Goal: Task Accomplishment & Management: Complete application form

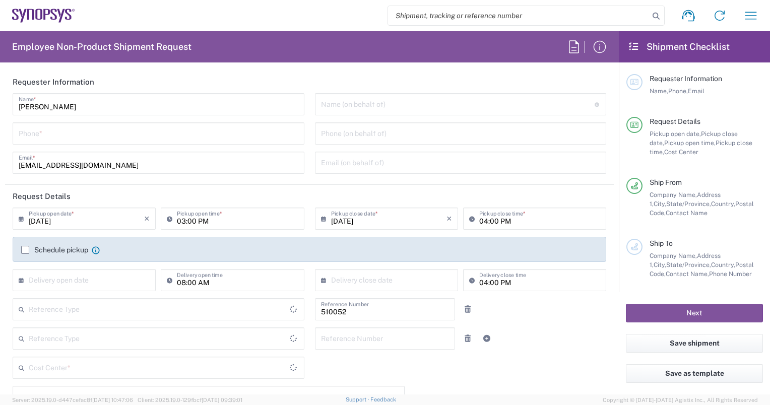
type input "Department"
type input "Delivered at Place"
type input "US01, SG, NVM, R&D 510052"
type input "United States"
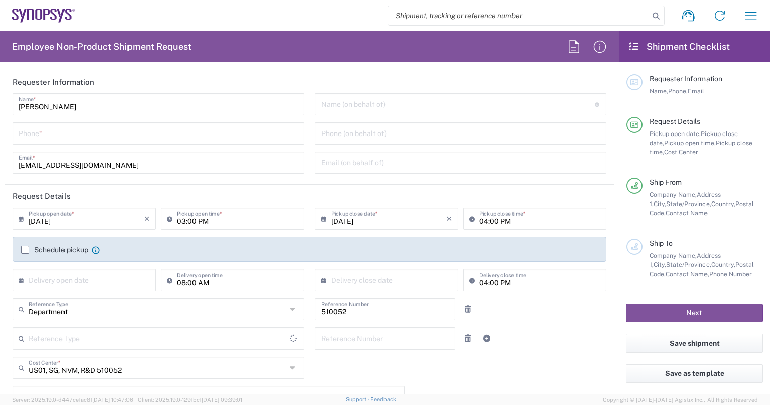
type input "California"
type input "Headquarters USSV"
click at [58, 131] on input "tel" at bounding box center [159, 133] width 280 height 18
type input "4088935190"
type input "vincentn@synopsys.com"
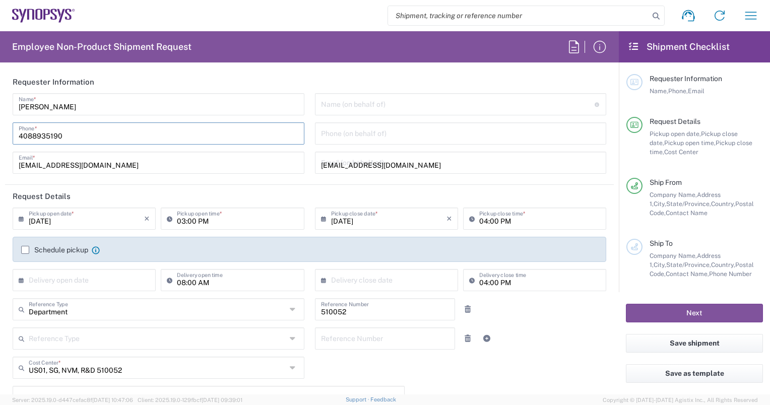
type input "4088935190"
type input "Synopsys Inc."
type input "Engineer"
type input "California"
type input "95132"
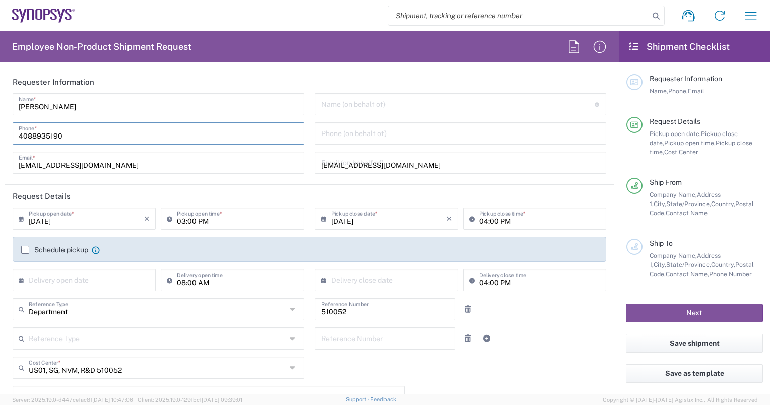
type input "4088935190"
type input "vincentn@synopsys.com"
type input "Vincent T Nguyen"
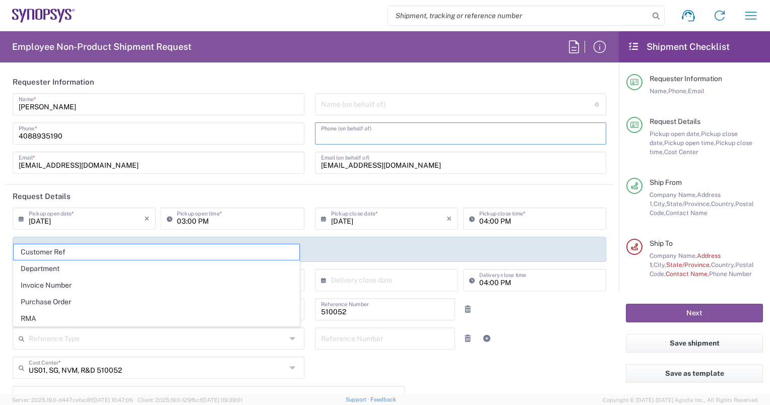
click at [383, 134] on input "tel" at bounding box center [461, 133] width 280 height 18
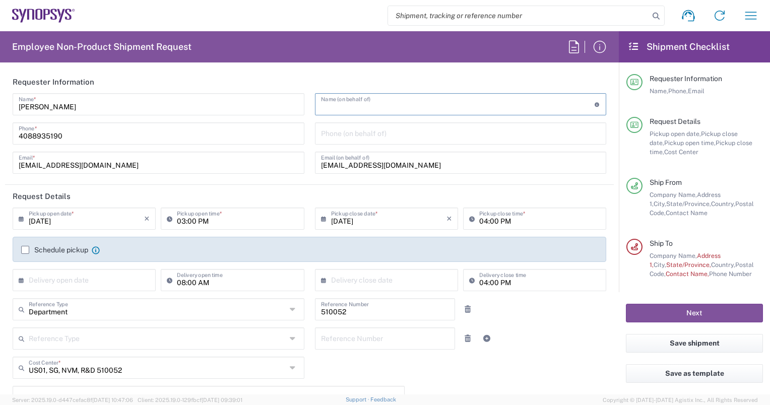
click at [362, 104] on input "text" at bounding box center [458, 104] width 274 height 18
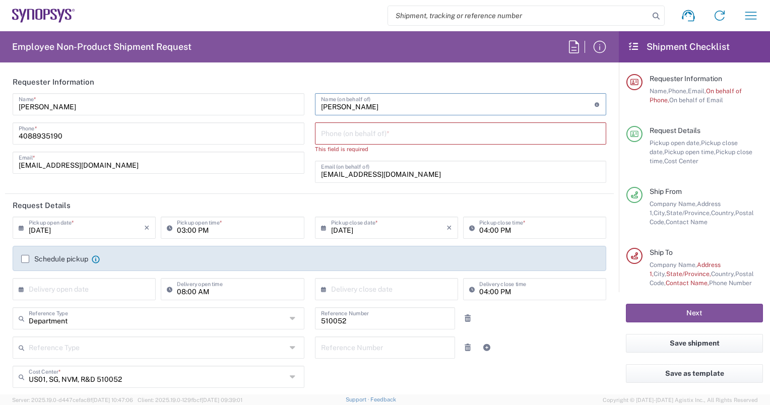
type input "Brent Taylor"
click at [343, 134] on input "tel" at bounding box center [461, 133] width 280 height 18
type input "6133832000"
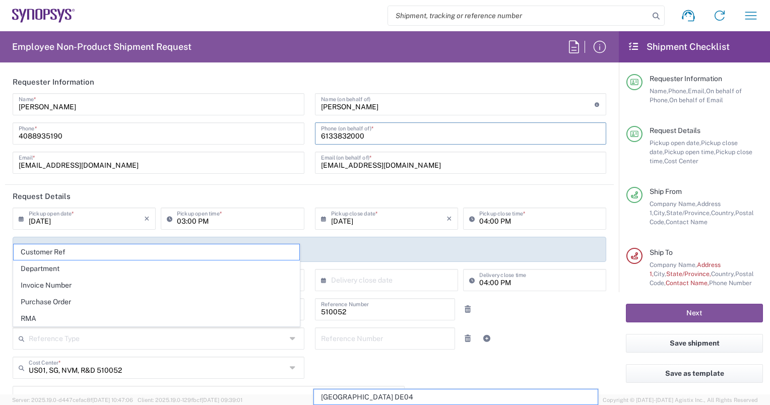
click at [114, 351] on div "Reference Type Customer Ref Department Invoice Number Purchase Order RMA" at bounding box center [159, 342] width 302 height 29
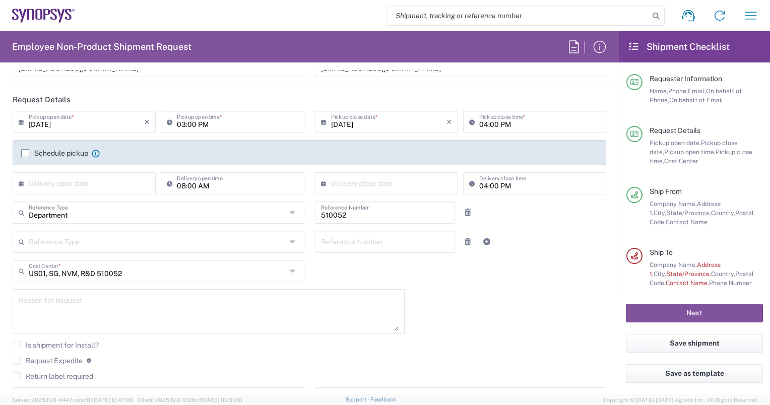
scroll to position [99, 0]
click at [40, 180] on input "text" at bounding box center [86, 181] width 115 height 18
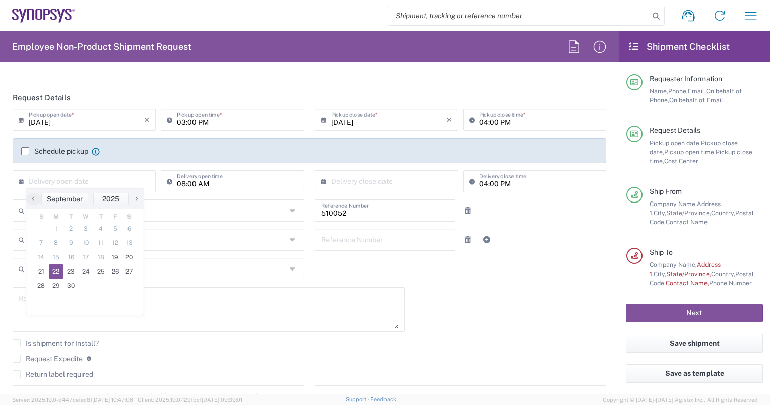
click at [57, 270] on span "22" at bounding box center [56, 272] width 15 height 14
type input "09/22/2025"
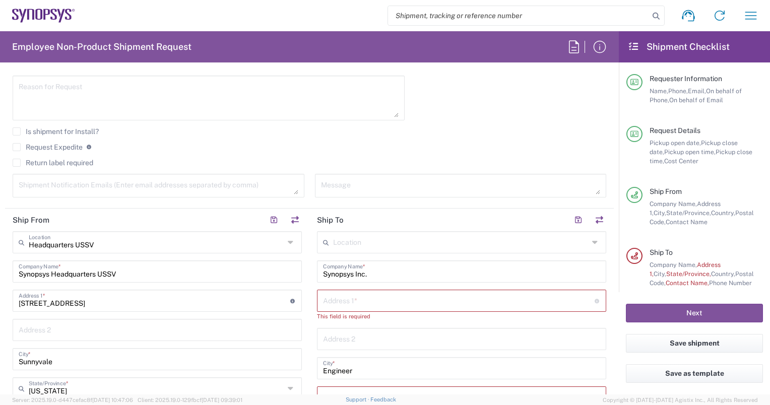
scroll to position [316, 0]
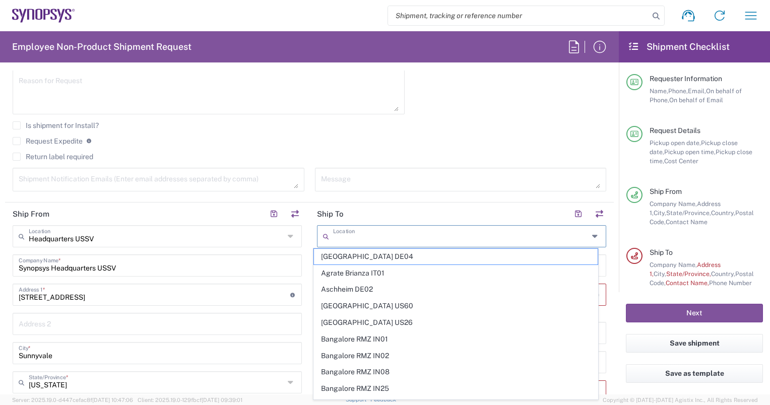
click at [375, 235] on input "text" at bounding box center [460, 236] width 255 height 18
click at [592, 234] on icon at bounding box center [596, 236] width 8 height 16
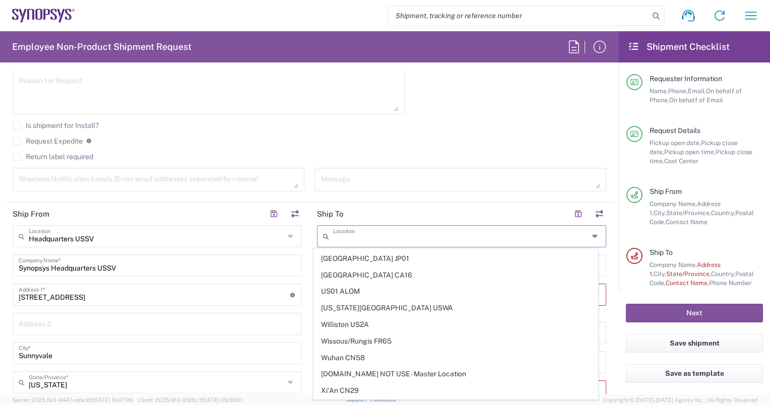
scroll to position [2461, 0]
click at [485, 114] on div "09/19/2025 × Pickup open date * Cancel Apply 03:00 PM Pickup open time * 09/19/…" at bounding box center [310, 44] width 604 height 307
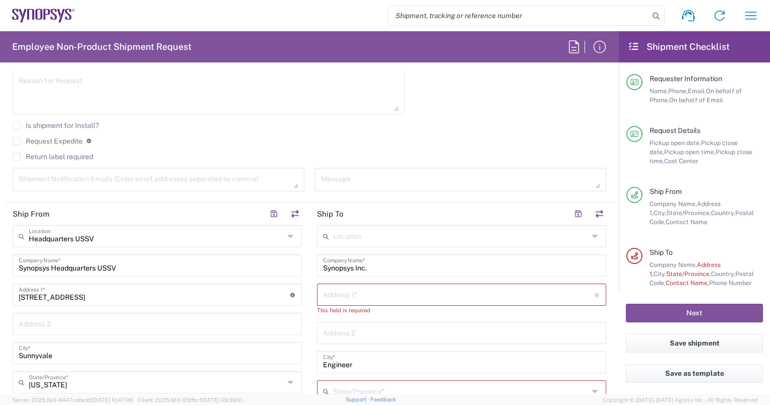
click at [347, 294] on input "text" at bounding box center [459, 294] width 272 height 18
click at [172, 306] on div "Headquarters USSV Location Headquarters USSV Aachen DE04 Agrate Brianza IT01 As…" at bounding box center [157, 408] width 289 height 367
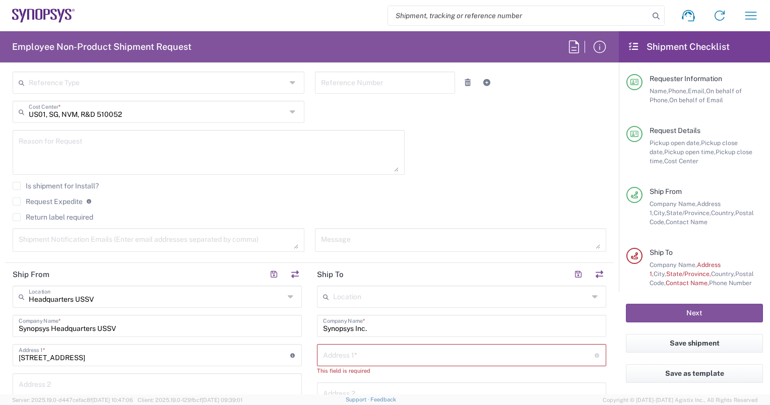
scroll to position [0, 0]
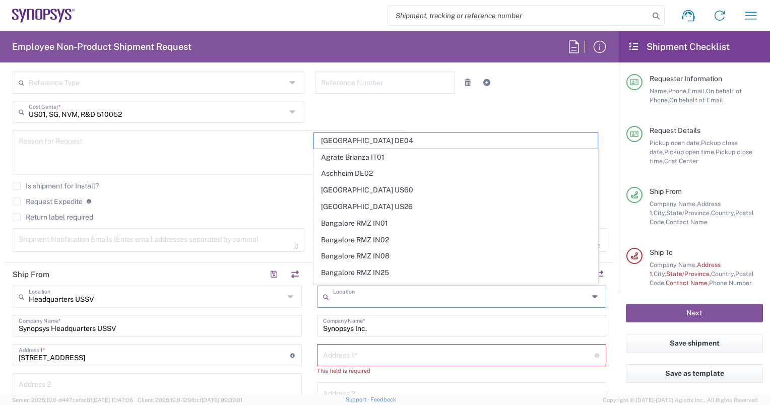
click at [363, 298] on input "text" at bounding box center [460, 296] width 255 height 18
click at [408, 297] on input "text" at bounding box center [460, 296] width 255 height 18
click at [407, 295] on input "text" at bounding box center [460, 296] width 255 height 18
click at [403, 100] on div "Reference Number" at bounding box center [384, 86] width 151 height 29
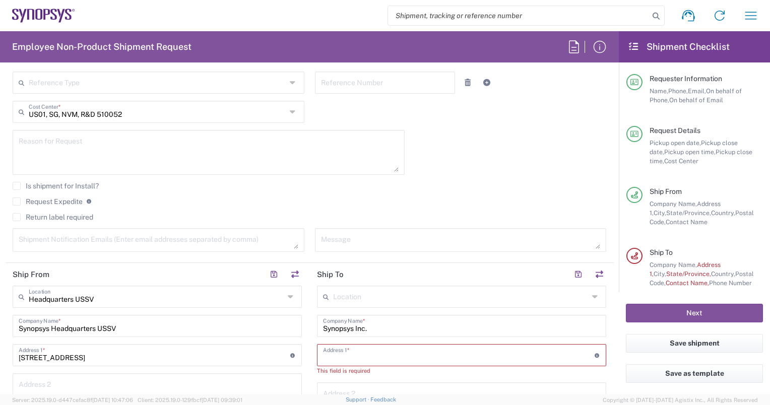
click at [351, 350] on input "text" at bounding box center [459, 355] width 272 height 18
click at [354, 357] on input "text" at bounding box center [459, 355] width 272 height 18
click at [353, 135] on textarea at bounding box center [209, 152] width 380 height 39
click at [358, 273] on header "Ship To" at bounding box center [461, 274] width 304 height 23
click at [349, 243] on textarea at bounding box center [461, 240] width 280 height 18
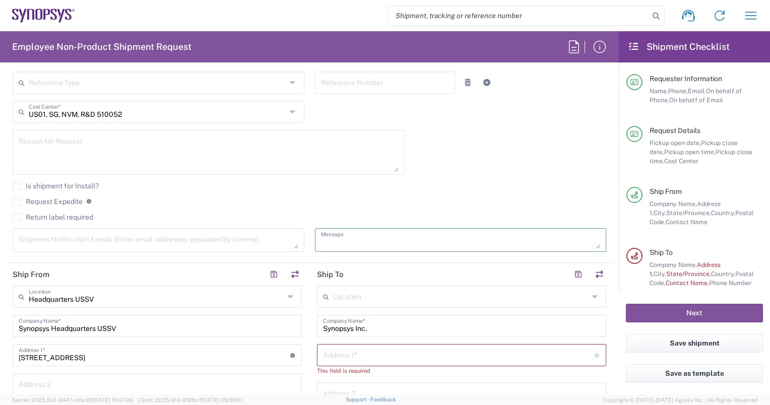
click at [347, 296] on input "text" at bounding box center [460, 296] width 255 height 18
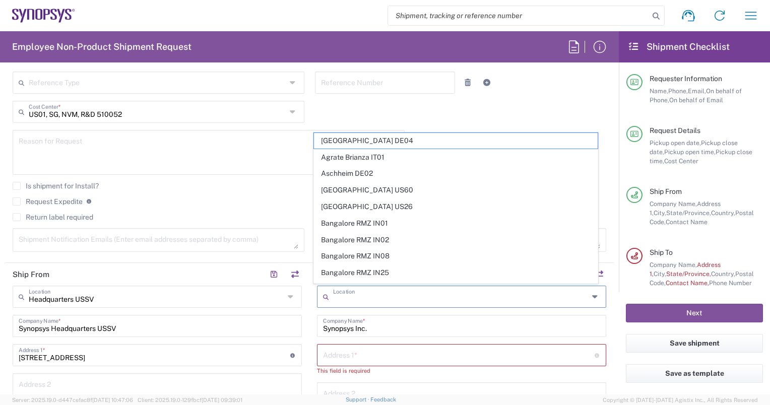
paste input "Systems on Silicon Manufacturing Co Pte Ltd"
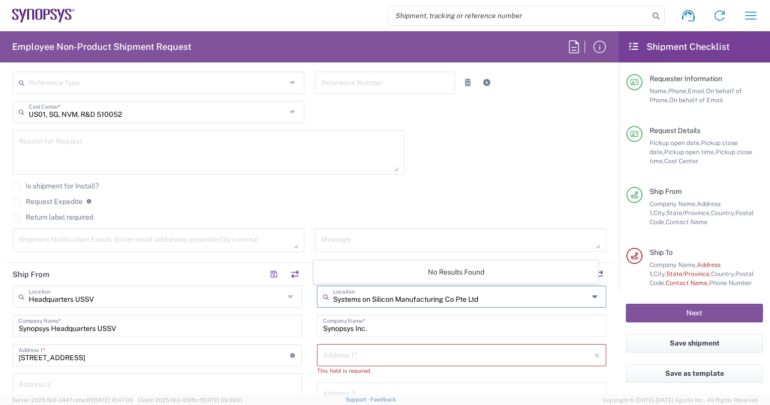
type input "Systems on Silicon Manufacturing Co Pte Ltd"
click at [435, 352] on input "text" at bounding box center [459, 355] width 272 height 18
click at [651, 148] on div "Pickup open date, Pickup close date, Pickup open time, Pickup close time, Cost …" at bounding box center [706, 152] width 113 height 27
click at [348, 291] on input "text" at bounding box center [460, 296] width 255 height 18
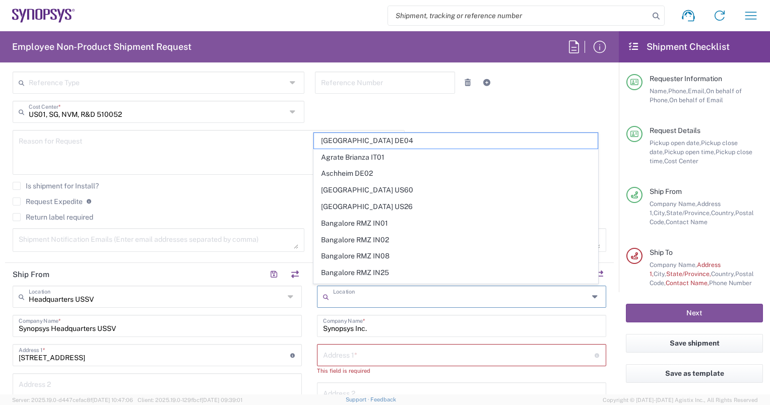
paste input "Systems on Silicon Manufacturing Co Pte Ltd"
type input "Aachen DE04"
type input "Synopsys GmbH"
type input "Ritterstrasse 23"
type input "Aachen"
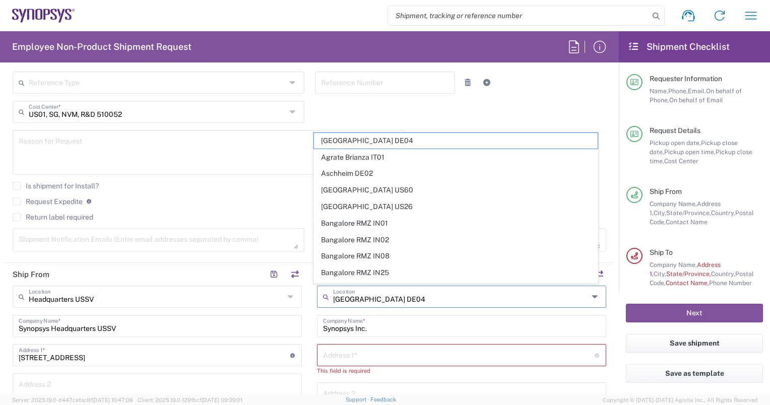
type input "Germany"
type input "52072"
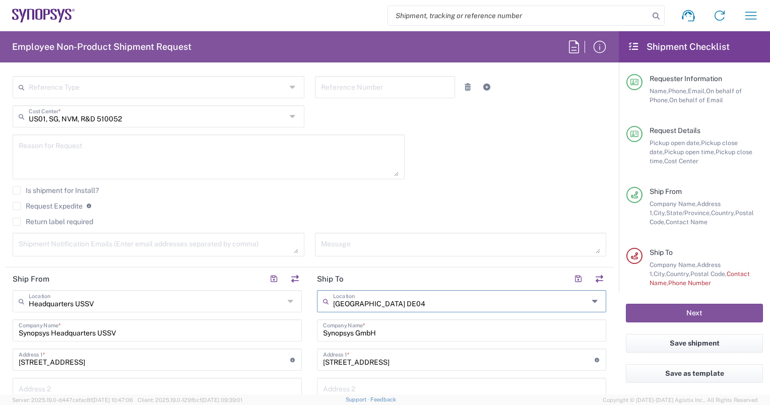
scroll to position [287, 0]
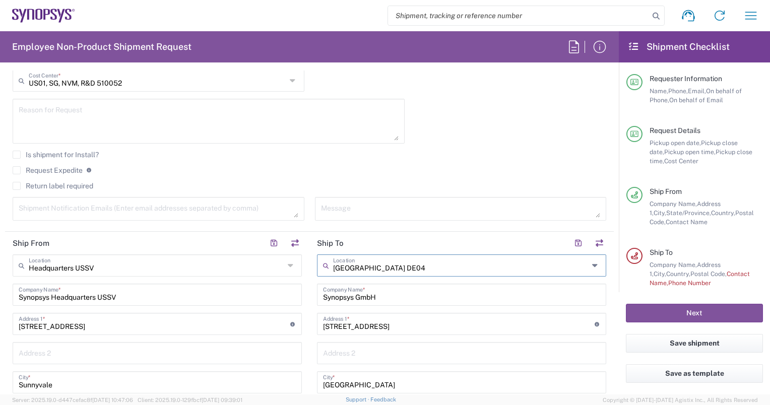
type input "Aachen DE04"
click at [592, 265] on icon at bounding box center [596, 265] width 8 height 16
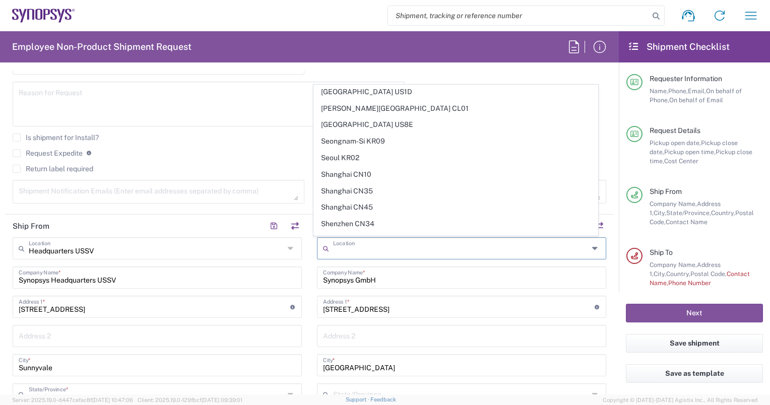
scroll to position [2107, 0]
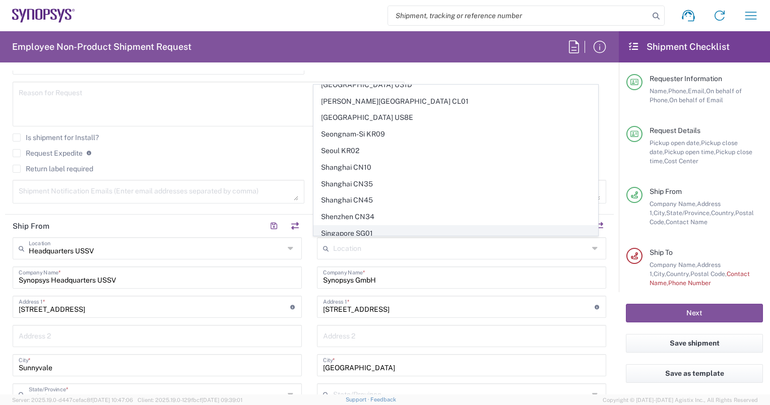
click at [333, 226] on span "Singapore SG01" at bounding box center [455, 234] width 283 height 16
type input "Singapore SG01"
type input "Synopsys (Singapore) Pte. Limited"
type input "31-02 The Concourse"
type input "300 Beach Rd."
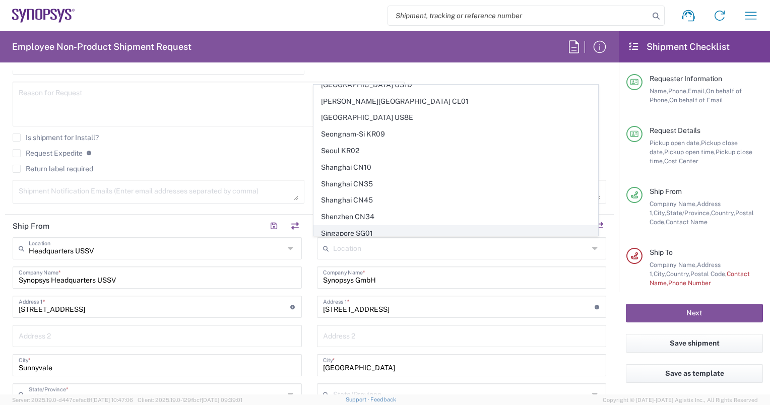
type input "Singapore"
type input "199555"
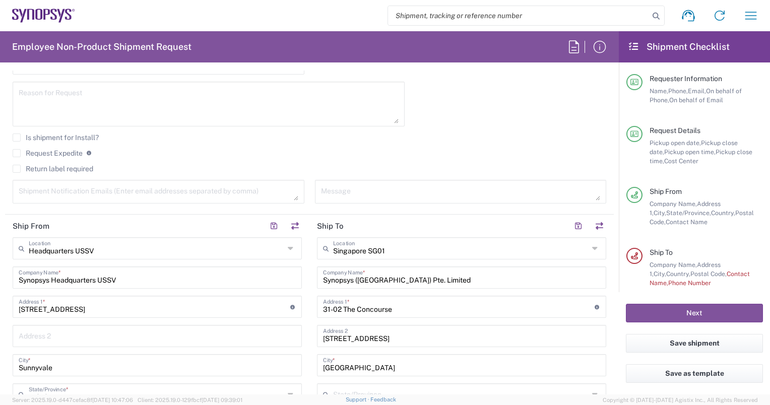
click at [592, 247] on icon at bounding box center [596, 248] width 8 height 16
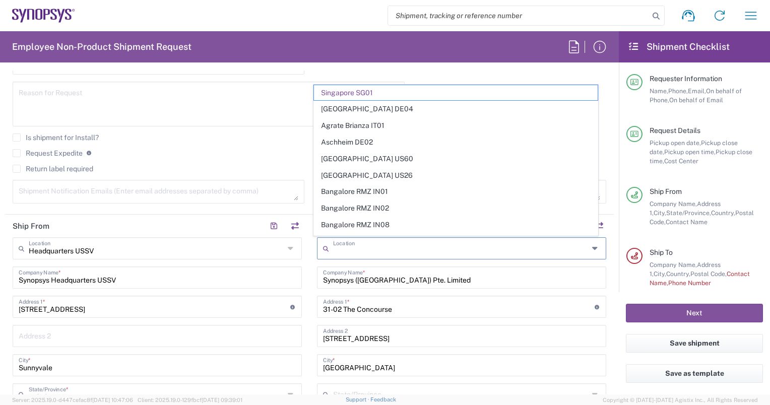
click at [345, 247] on input "text" at bounding box center [460, 248] width 255 height 18
paste input "70 Pasir Ris Industrial Drive 1,"
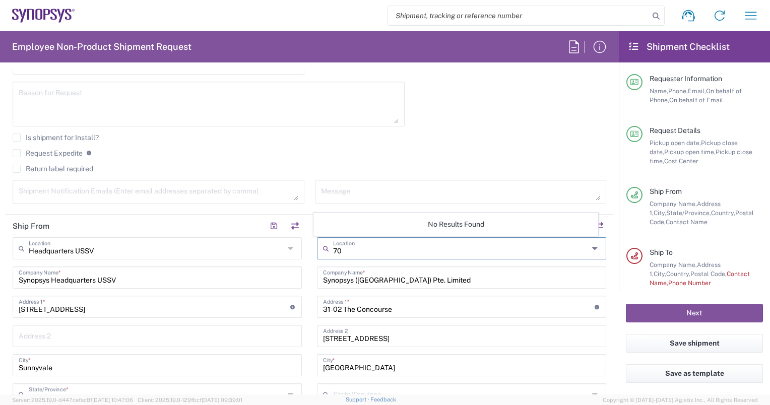
type input "7"
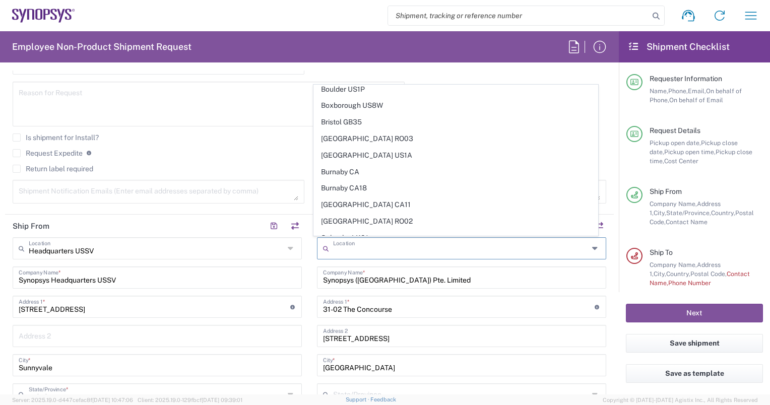
scroll to position [441, 0]
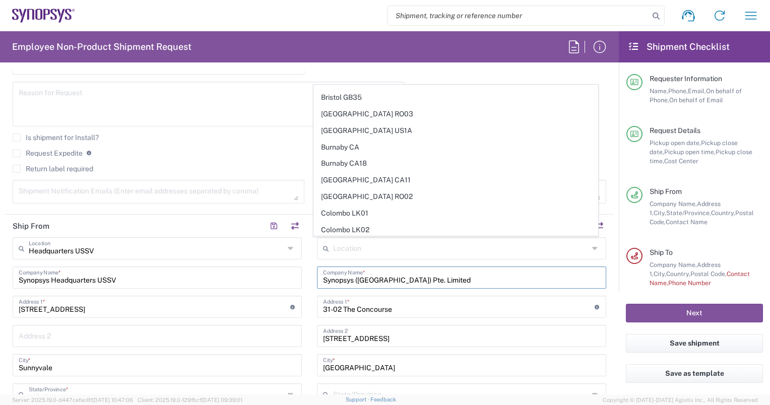
click at [398, 278] on input "Synopsys (Singapore) Pte. Limited" at bounding box center [461, 277] width 277 height 18
type input "Singapore SG01"
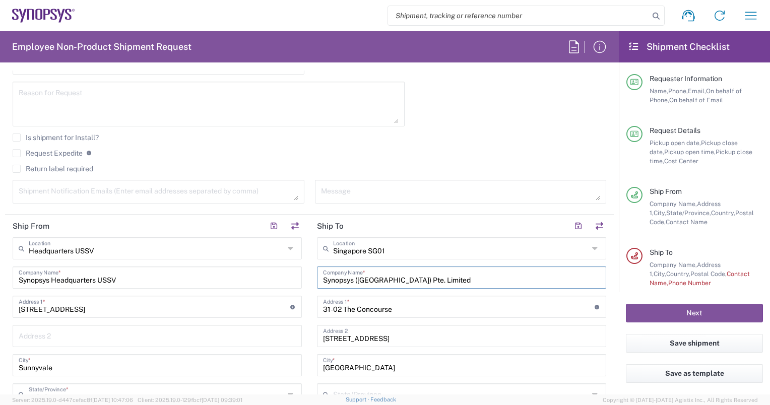
click at [439, 281] on input "Synopsys (Singapore) Pte. Limited" at bounding box center [461, 277] width 277 height 18
drag, startPoint x: 439, startPoint y: 280, endPoint x: 290, endPoint y: 279, distance: 149.2
paste input "stems on Silicon Manufacturing Co Pte Lt"
type input "Systems on Silicon Manufacturing Co Pte Ltd"
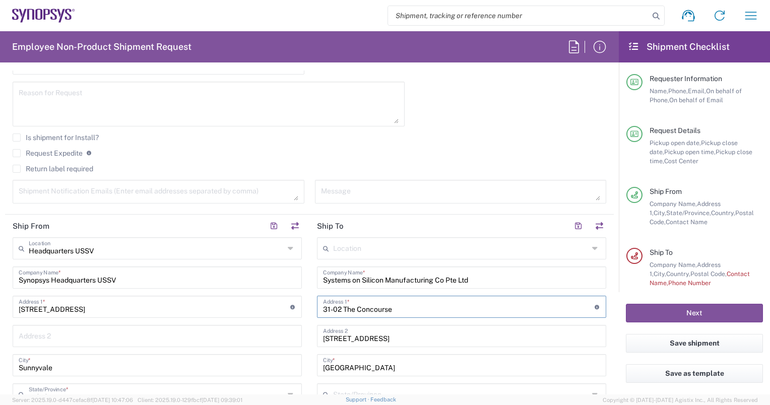
click at [407, 310] on input "31-02 The Concourse" at bounding box center [459, 306] width 272 height 18
drag, startPoint x: 407, startPoint y: 310, endPoint x: 310, endPoint y: 302, distance: 96.5
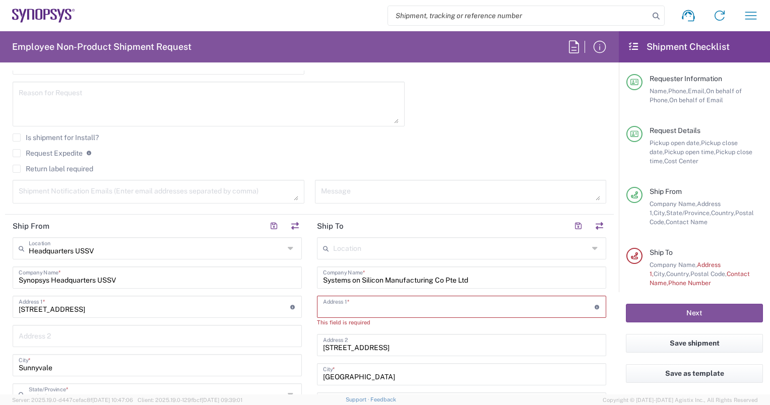
click at [370, 304] on input "text" at bounding box center [459, 306] width 272 height 18
paste input "70 Pasir Ris Industrial Drive 1,"
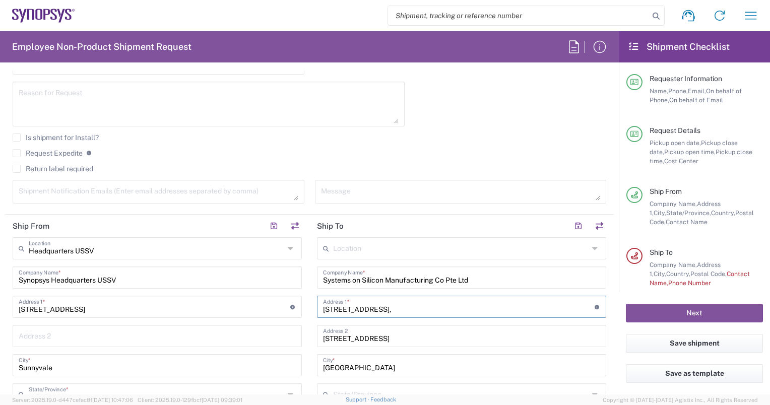
type input "70 Pasir Ris Industrial Drive 1,"
click at [375, 385] on input "text" at bounding box center [460, 394] width 255 height 18
click at [275, 341] on input "text" at bounding box center [157, 336] width 277 height 18
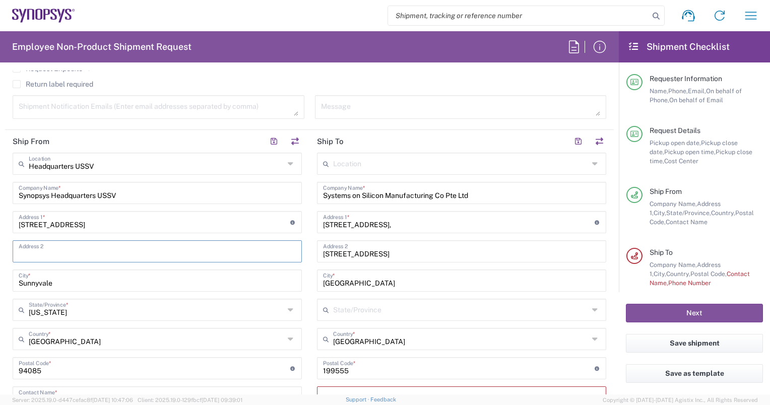
scroll to position [391, 0]
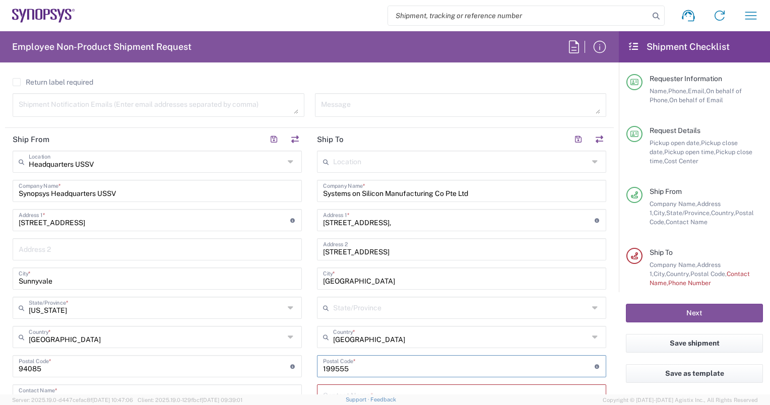
drag, startPoint x: 360, startPoint y: 366, endPoint x: 310, endPoint y: 366, distance: 49.9
click at [310, 366] on main "Location Aachen DE04 Agrate Brianza IT01 Aschheim DE02 Atlanta US60 Austin US26…" at bounding box center [461, 386] width 304 height 471
paste input "519527"
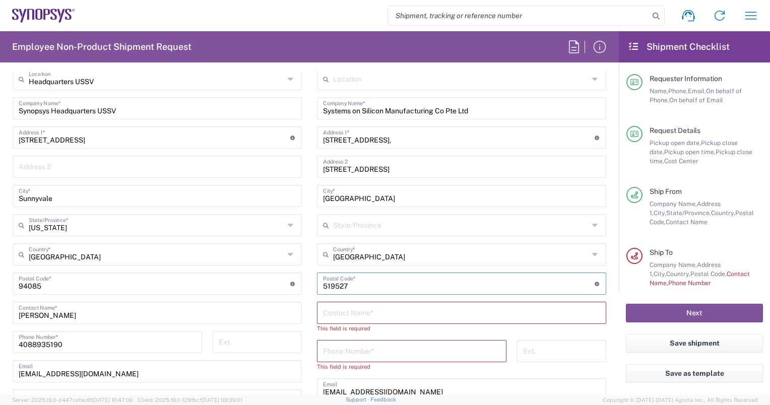
scroll to position [506, 0]
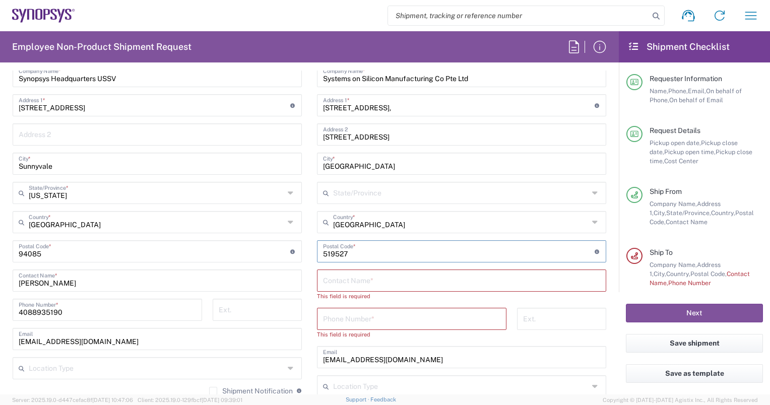
type input "519527"
click at [559, 304] on div "Location Aachen DE04 Agrate Brianza IT01 Aschheim DE02 Atlanta US60 Austin US26…" at bounding box center [461, 271] width 289 height 471
click at [341, 279] on input "text" at bounding box center [461, 280] width 277 height 18
paste input "Cheong Pui Wun"
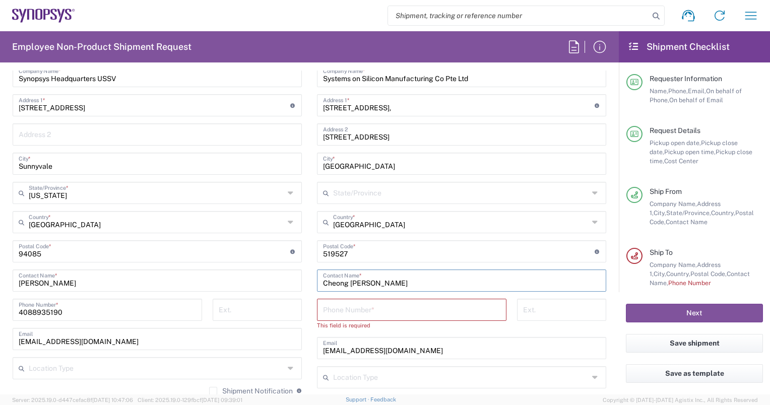
type input "Cheong Pui Wun"
click at [377, 373] on input "text" at bounding box center [460, 377] width 255 height 18
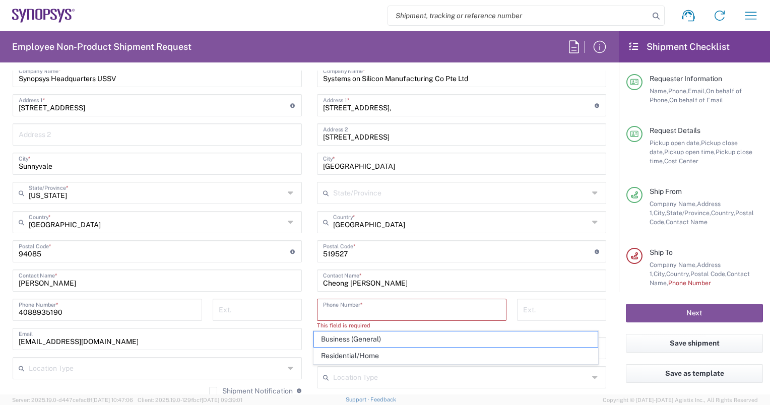
click at [373, 308] on input "tel" at bounding box center [411, 309] width 177 height 18
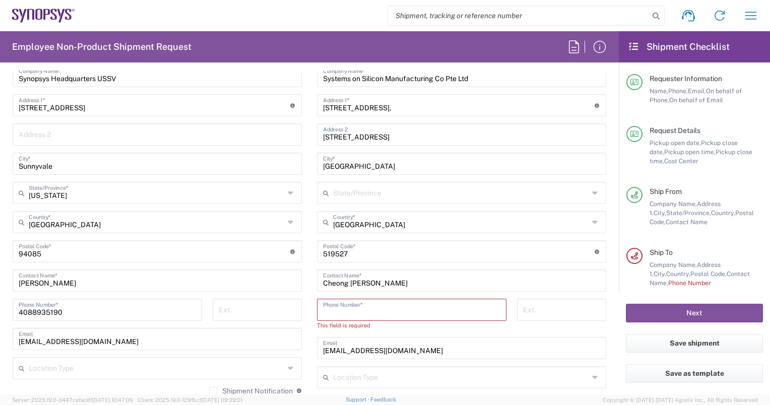
paste input "(65) 6248-7107 | (65) 6248-7163"
click at [375, 357] on div "vincentn@synopsys.com Email" at bounding box center [461, 348] width 289 height 22
click at [427, 310] on input "(65) 6248-7107 | (65) 6248-7163" at bounding box center [411, 309] width 177 height 18
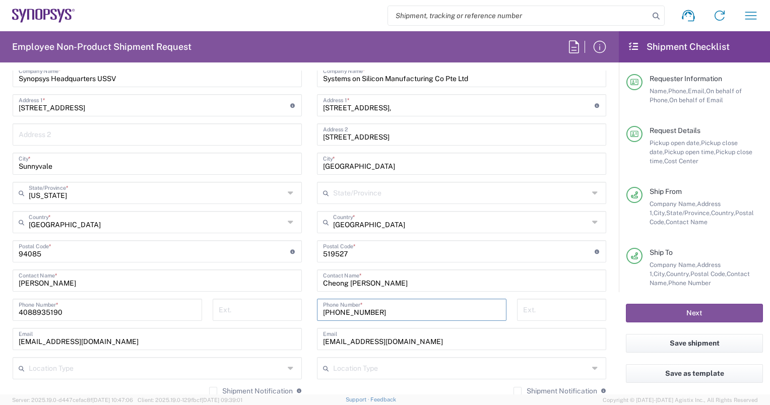
type input "(65) 6248-7107"
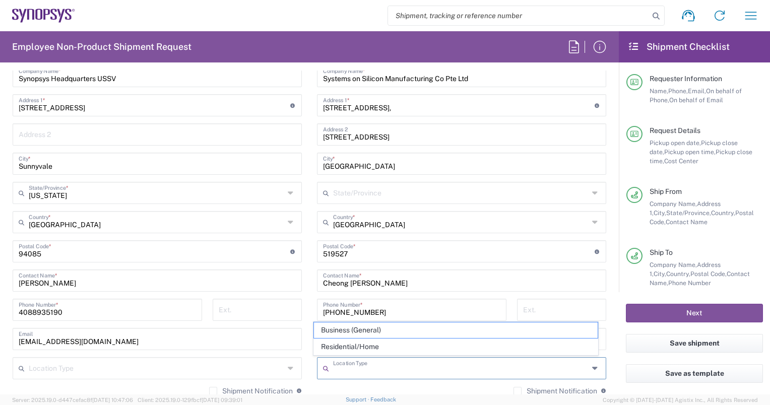
click at [361, 370] on input "text" at bounding box center [460, 368] width 255 height 18
click at [592, 367] on icon at bounding box center [596, 368] width 8 height 16
click at [227, 313] on input "tel" at bounding box center [257, 309] width 77 height 18
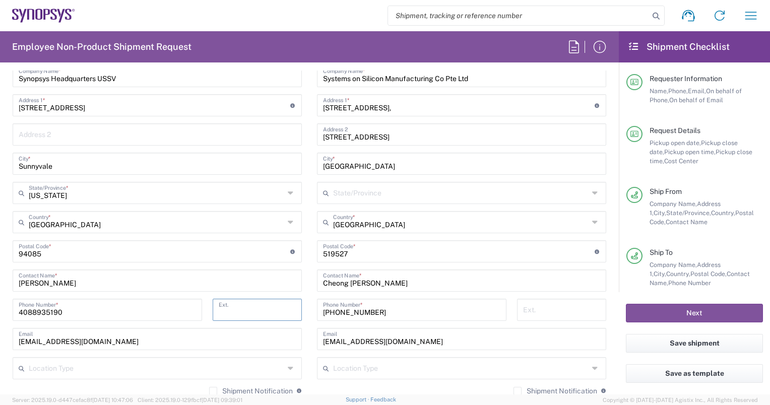
click at [373, 359] on input "text" at bounding box center [460, 368] width 255 height 18
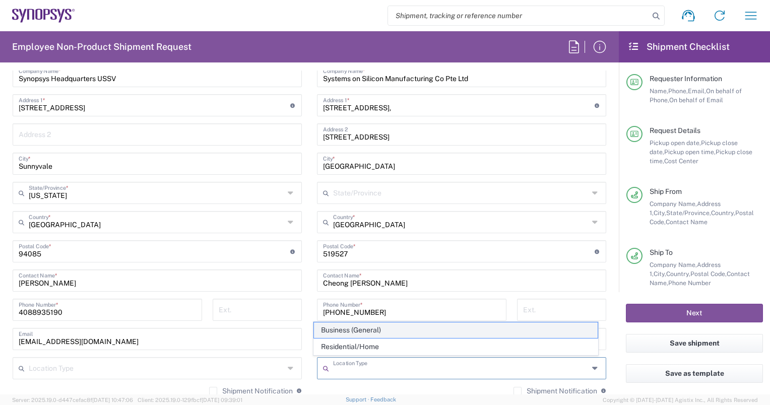
click at [367, 330] on span "Business (General)" at bounding box center [455, 330] width 283 height 16
type input "Business (General)"
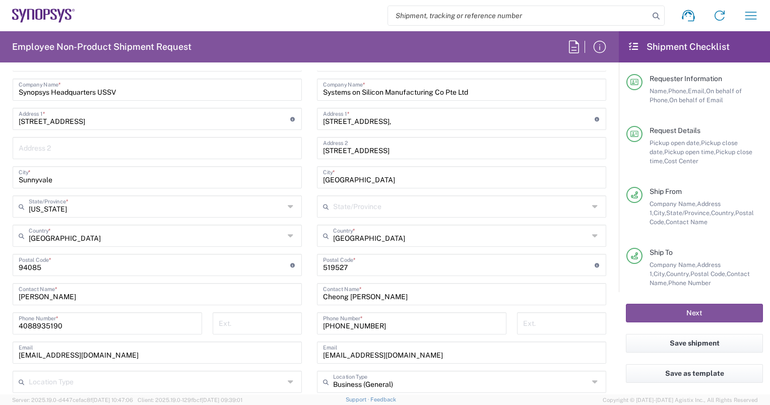
scroll to position [465, 0]
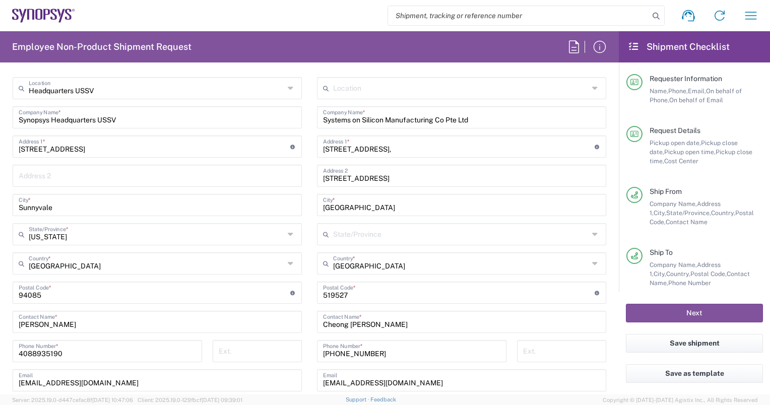
click at [374, 177] on input "300 Beach Rd." at bounding box center [461, 175] width 277 height 18
type input "3"
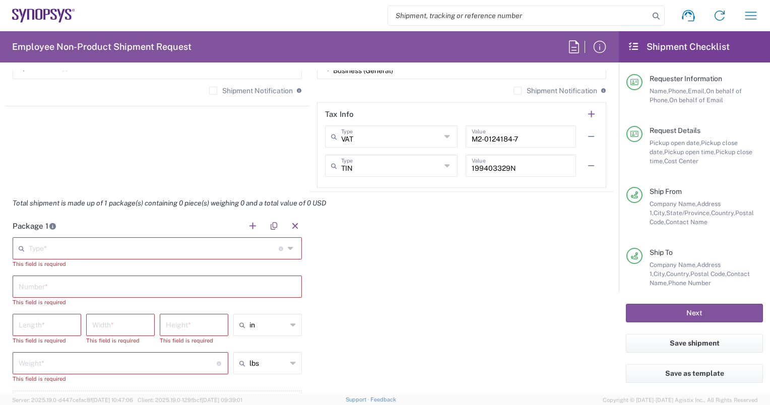
scroll to position [827, 0]
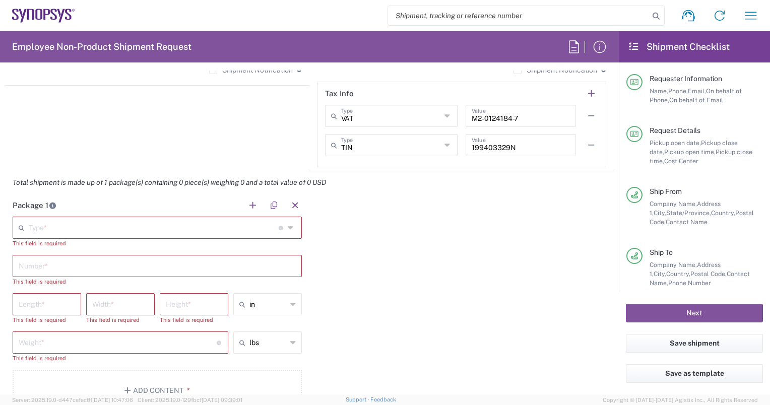
click at [289, 224] on icon at bounding box center [292, 228] width 8 height 16
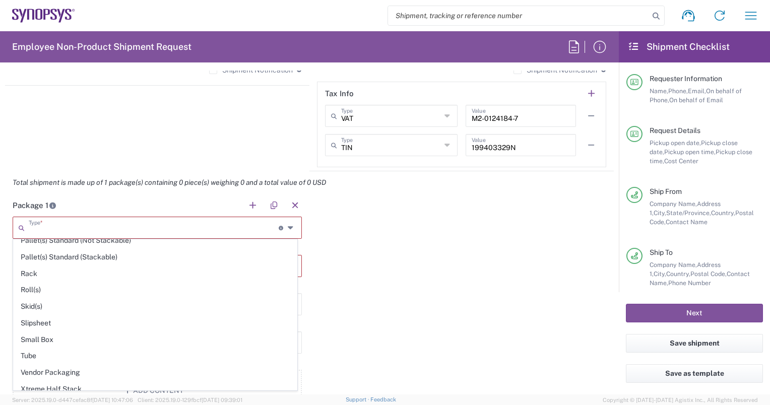
scroll to position [467, 0]
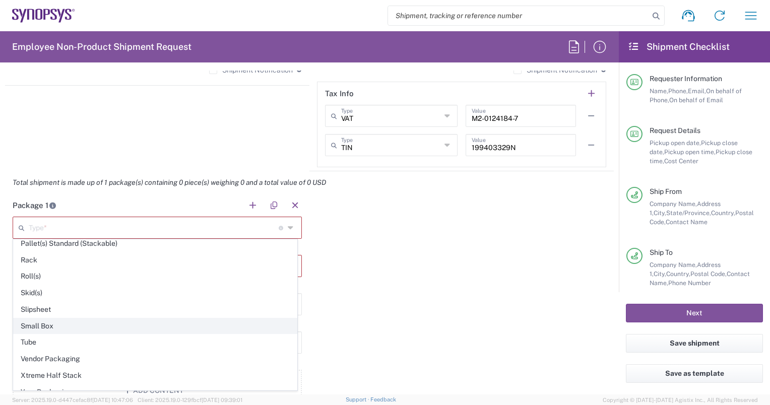
click at [34, 318] on span "Small Box" at bounding box center [155, 326] width 283 height 16
type input "Small Box"
type input "12.25"
type input "11"
type input "1.5"
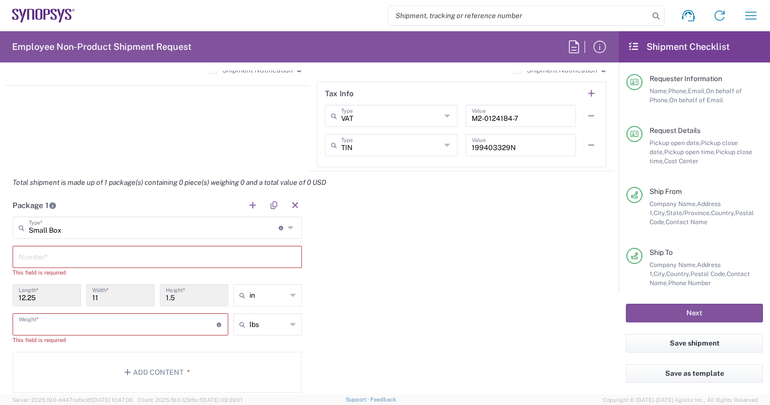
click at [74, 321] on input "number" at bounding box center [118, 324] width 198 height 18
type input "3"
click at [296, 351] on button "Add Content *" at bounding box center [157, 363] width 289 height 41
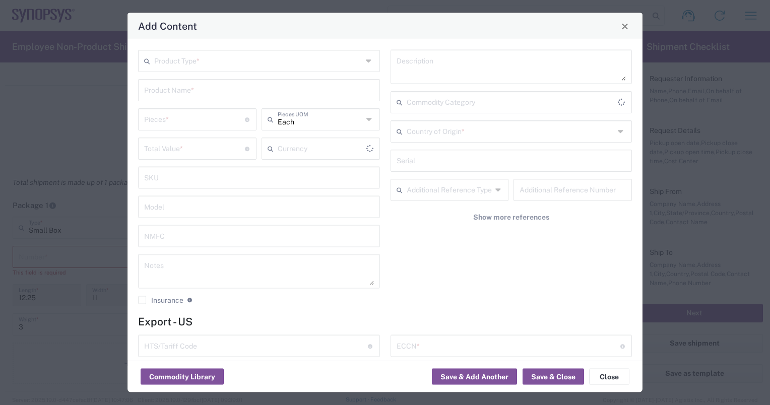
type input "US Dollar"
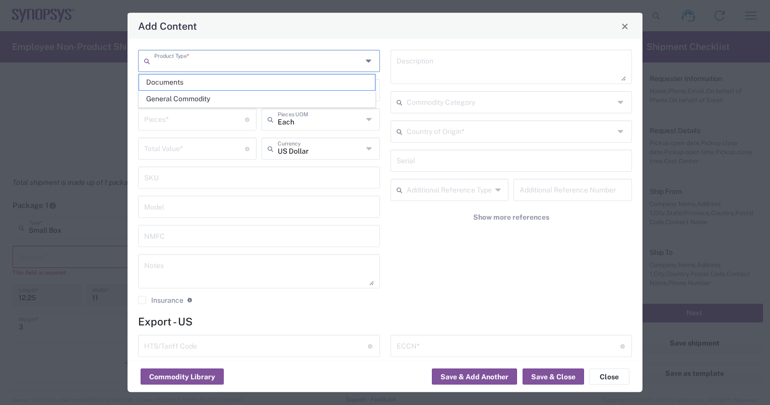
click at [217, 63] on input "text" at bounding box center [258, 60] width 208 height 18
click at [200, 97] on span "General Commodity" at bounding box center [257, 99] width 236 height 16
type input "General Commodity"
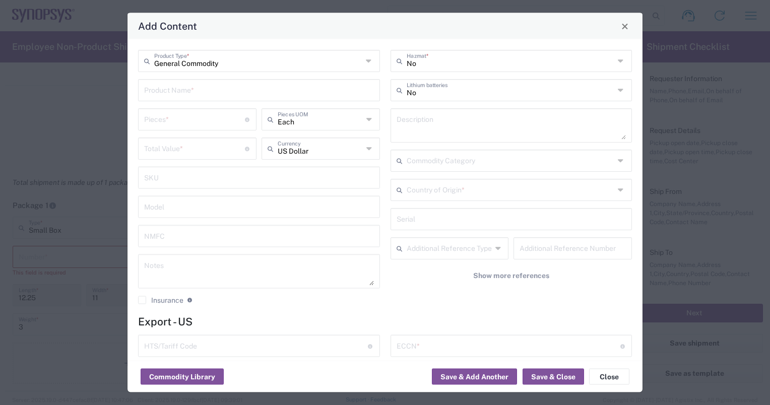
click at [196, 92] on input "text" at bounding box center [259, 90] width 230 height 18
type input "O"
click at [202, 113] on div "OTP memory test chip" at bounding box center [259, 113] width 240 height 17
type input "OTP memory test chip"
type textarea "OTP memory test chip (T22ULL-0825OD),"
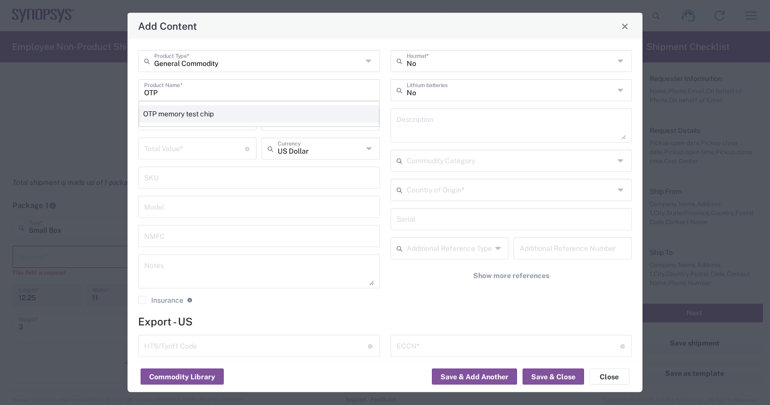
type input "8542.32.0070"
type input "BIS"
type input "3A991.f.1"
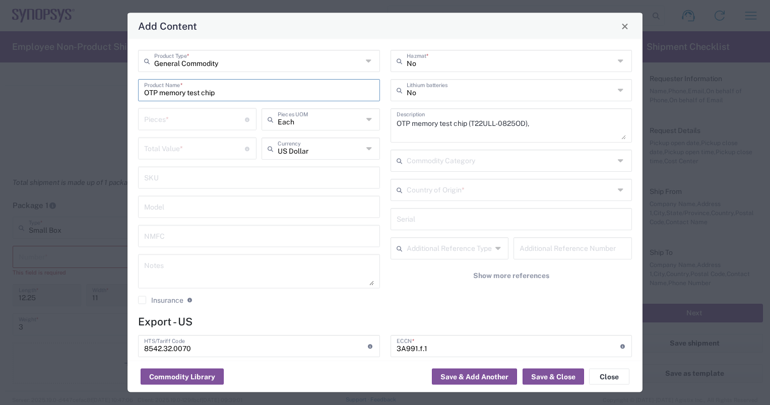
type input "NLR - No License Required"
click at [166, 122] on input "number" at bounding box center [194, 119] width 101 height 18
type input "1"
type input "13"
click at [171, 149] on input "number" at bounding box center [194, 148] width 101 height 18
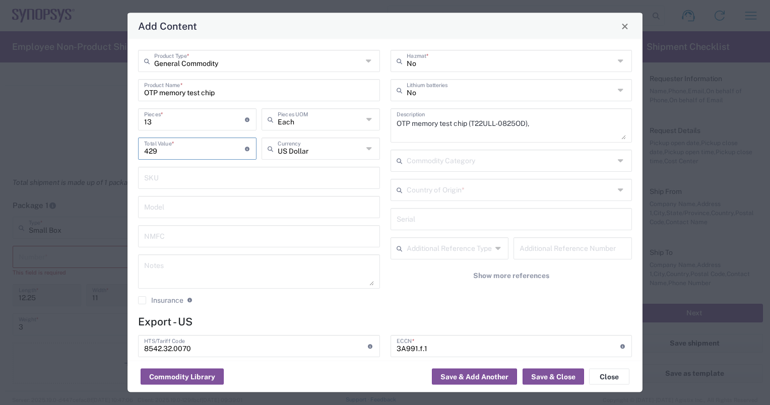
type input "429"
click at [228, 216] on div "Model" at bounding box center [259, 207] width 242 height 22
click at [199, 348] on input "8542.32.0070" at bounding box center [256, 346] width 224 height 18
click at [198, 349] on input "8542.32.0070" at bounding box center [256, 346] width 224 height 18
type input "8542.32.0071"
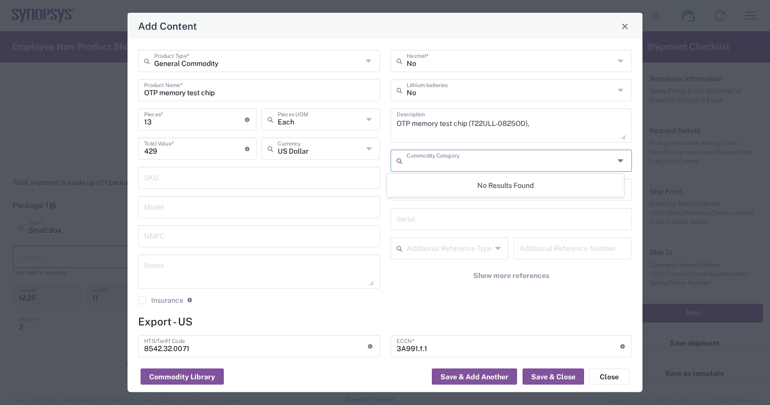
click at [491, 161] on input "text" at bounding box center [511, 160] width 208 height 18
click at [530, 123] on textarea "OTP memory test chip (T22ULL-0825OD)," at bounding box center [512, 125] width 230 height 28
paste textarea "SID168_TCTSMC180BCD50G2_FSSMC"
type textarea "OTP memory test chip (SID168_TCTSMC180BCD50G2_FSSMC)"
click at [447, 163] on input "text" at bounding box center [511, 160] width 208 height 18
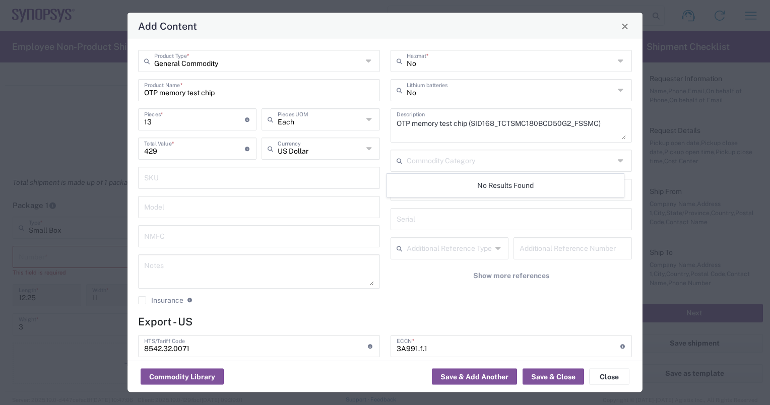
click at [618, 160] on icon at bounding box center [622, 161] width 8 height 16
click at [421, 162] on input "text" at bounding box center [511, 160] width 208 height 18
click at [456, 161] on input "text" at bounding box center [511, 160] width 208 height 18
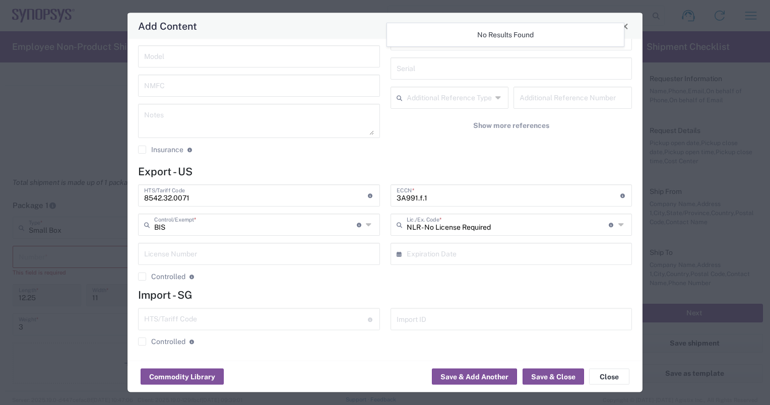
scroll to position [151, 0]
drag, startPoint x: 427, startPoint y: 198, endPoint x: 377, endPoint y: 199, distance: 49.9
click at [377, 199] on div "8542.32.0071 HTS/Tariff Code Obtain HTS from vendor if product is purchased. 10…" at bounding box center [385, 236] width 504 height 104
paste input "3B992.b"
type input "3B992.b"
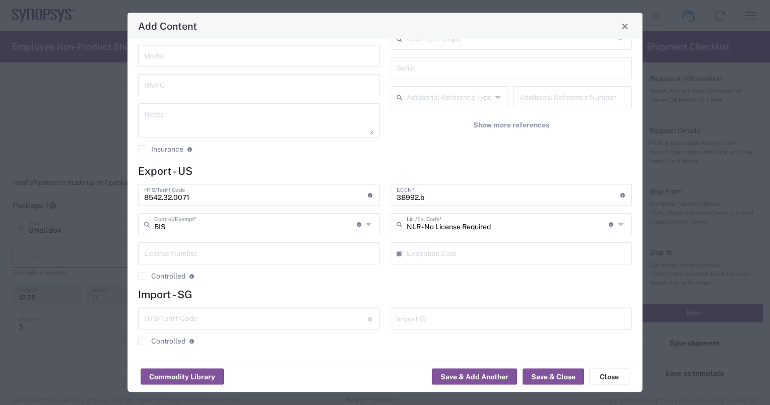
click at [400, 246] on icon at bounding box center [402, 254] width 10 height 16
click at [542, 380] on button "Save & Close" at bounding box center [553, 377] width 61 height 16
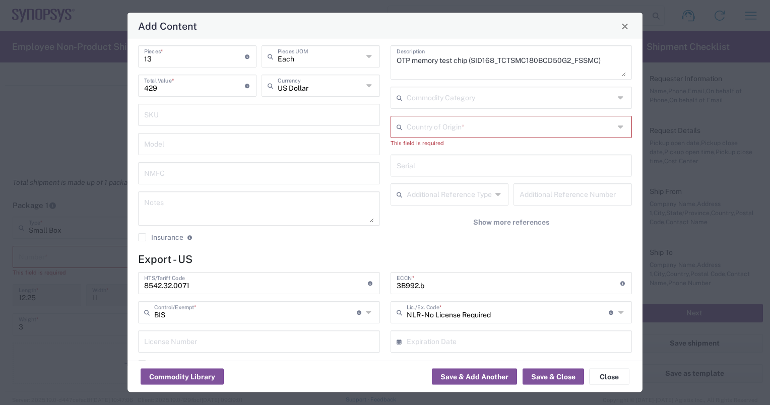
scroll to position [59, 0]
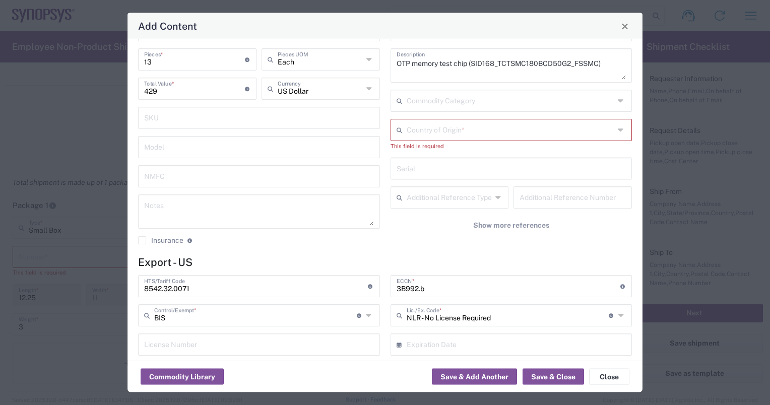
click at [618, 130] on icon at bounding box center [622, 130] width 8 height 16
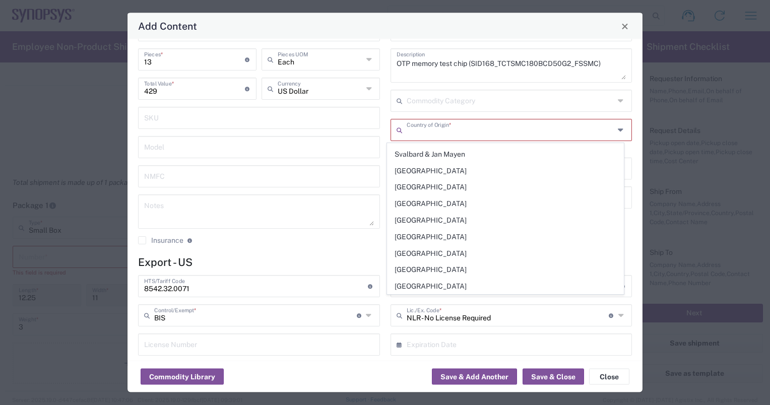
scroll to position [3530, 0]
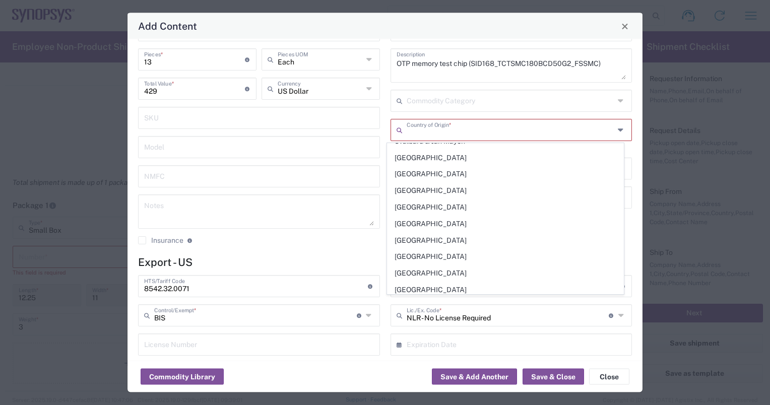
click at [403, 200] on span "Taiwan" at bounding box center [505, 208] width 236 height 16
type input "Taiwan"
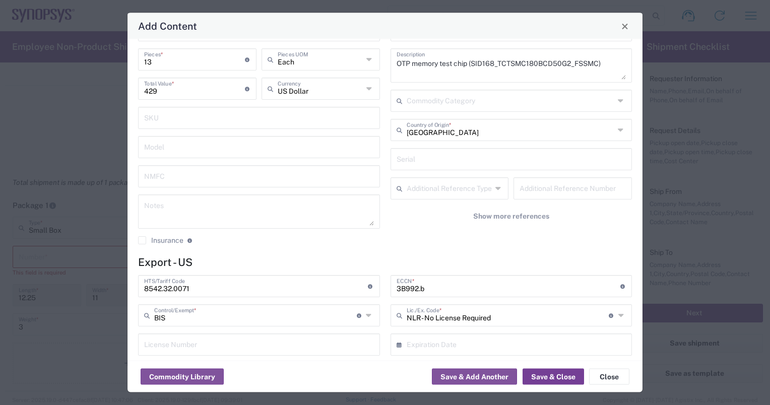
click at [560, 373] on button "Save & Close" at bounding box center [553, 377] width 61 height 16
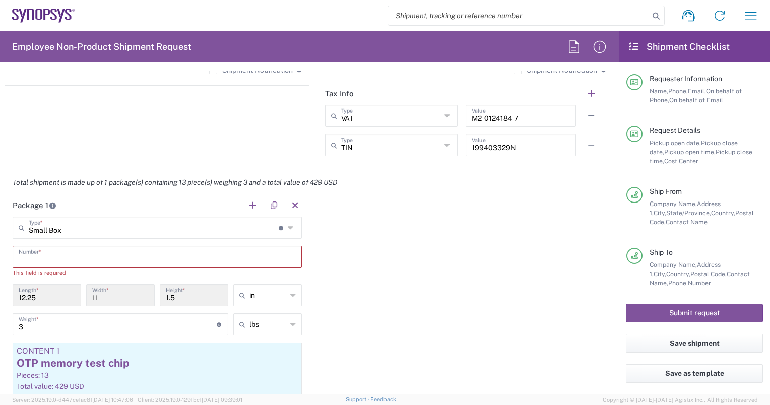
click at [39, 253] on input "text" at bounding box center [157, 256] width 277 height 18
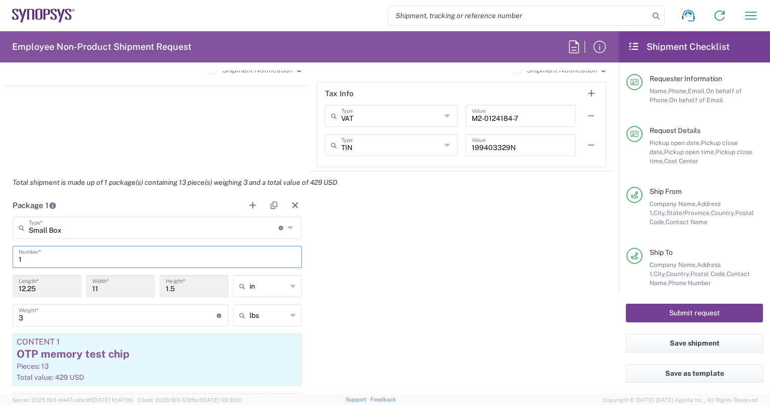
type input "1"
click at [658, 310] on button "Submit request" at bounding box center [694, 313] width 137 height 19
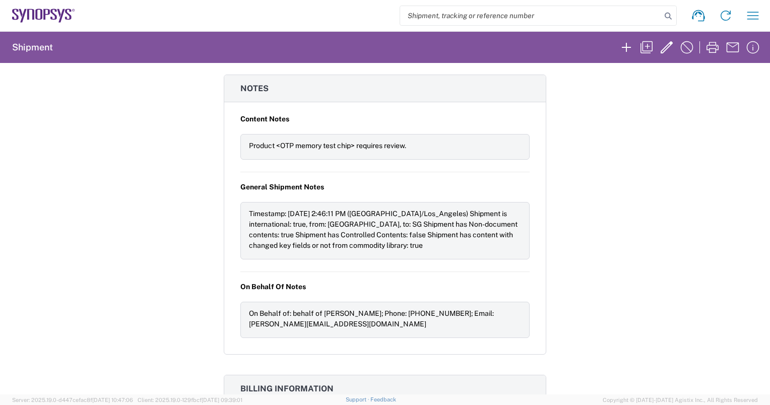
scroll to position [755, 0]
